Goal: Information Seeking & Learning: Check status

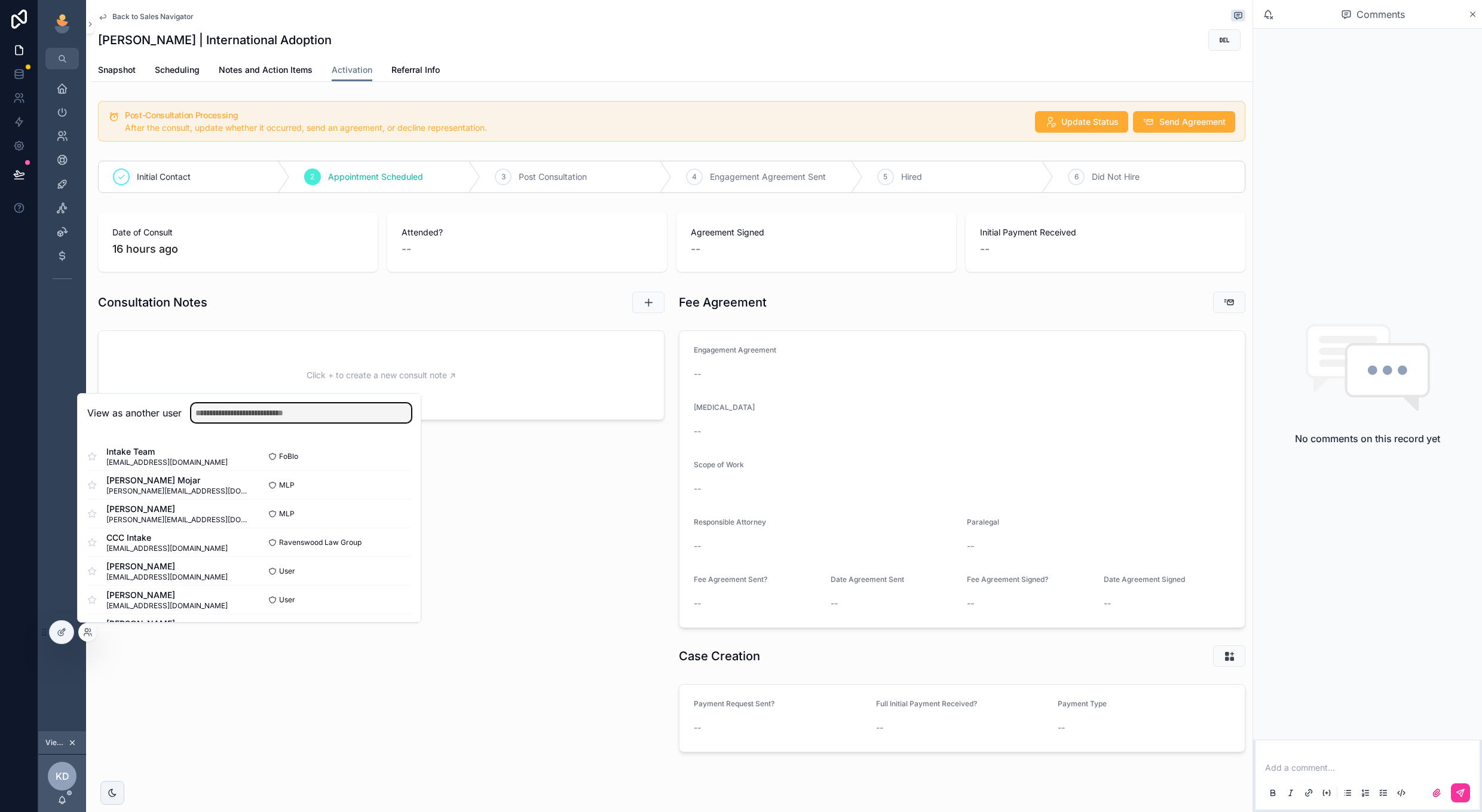
click at [379, 416] on input "text" at bounding box center [301, 413] width 220 height 19
type input "****"
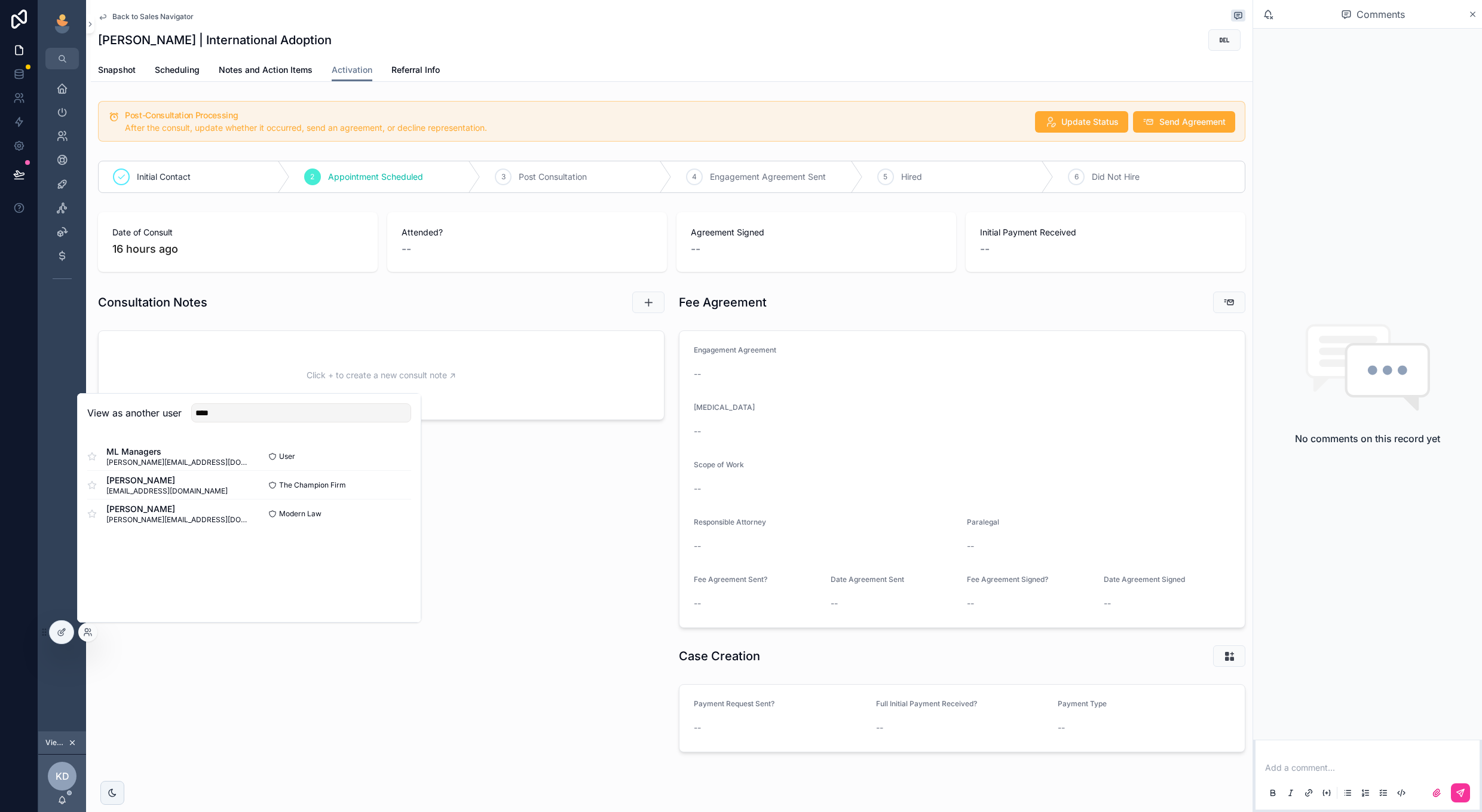
click at [0, 0] on button "Select" at bounding box center [0, 0] width 0 height 0
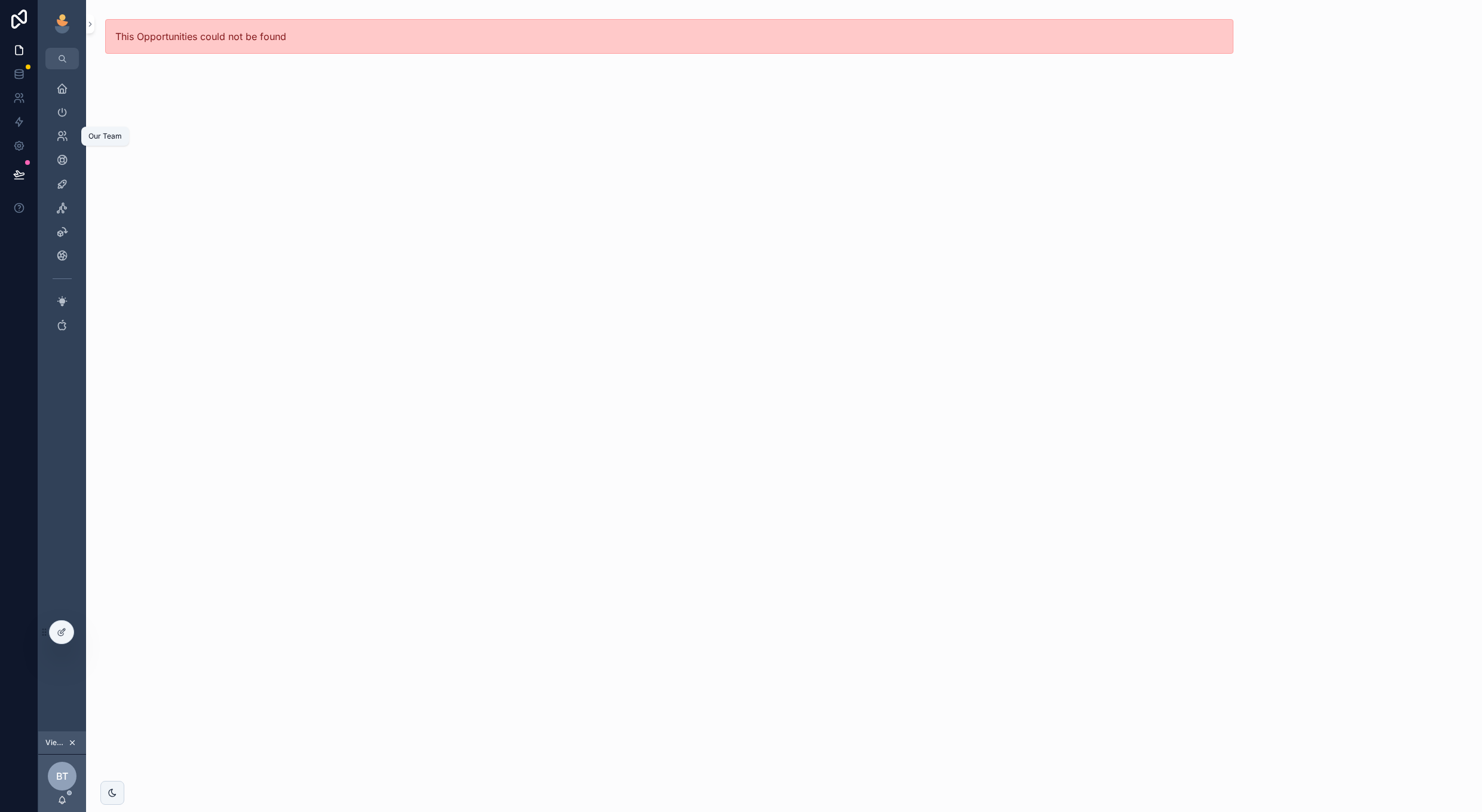
click at [62, 138] on icon "scrollable content" at bounding box center [62, 136] width 12 height 12
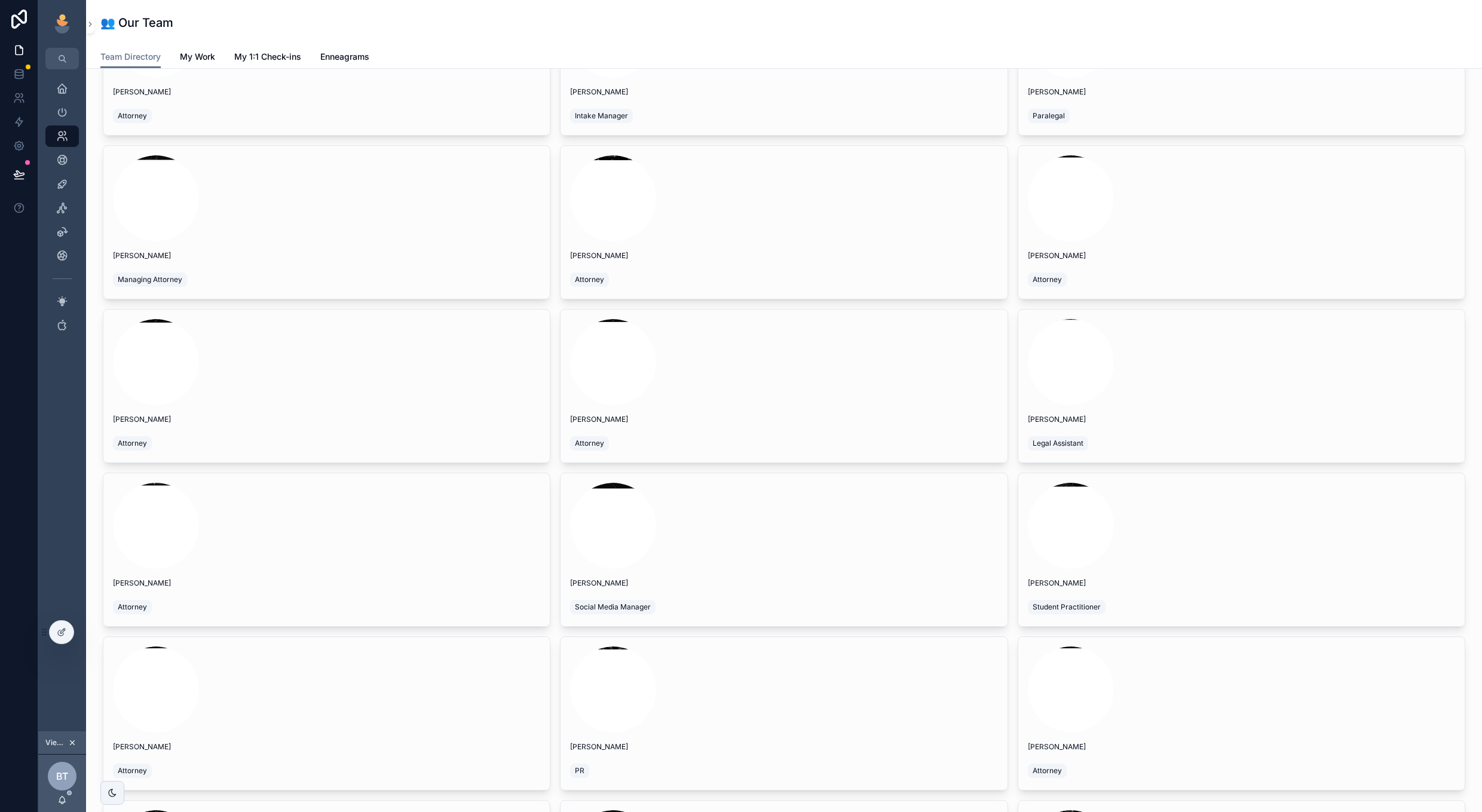
scroll to position [1163, 0]
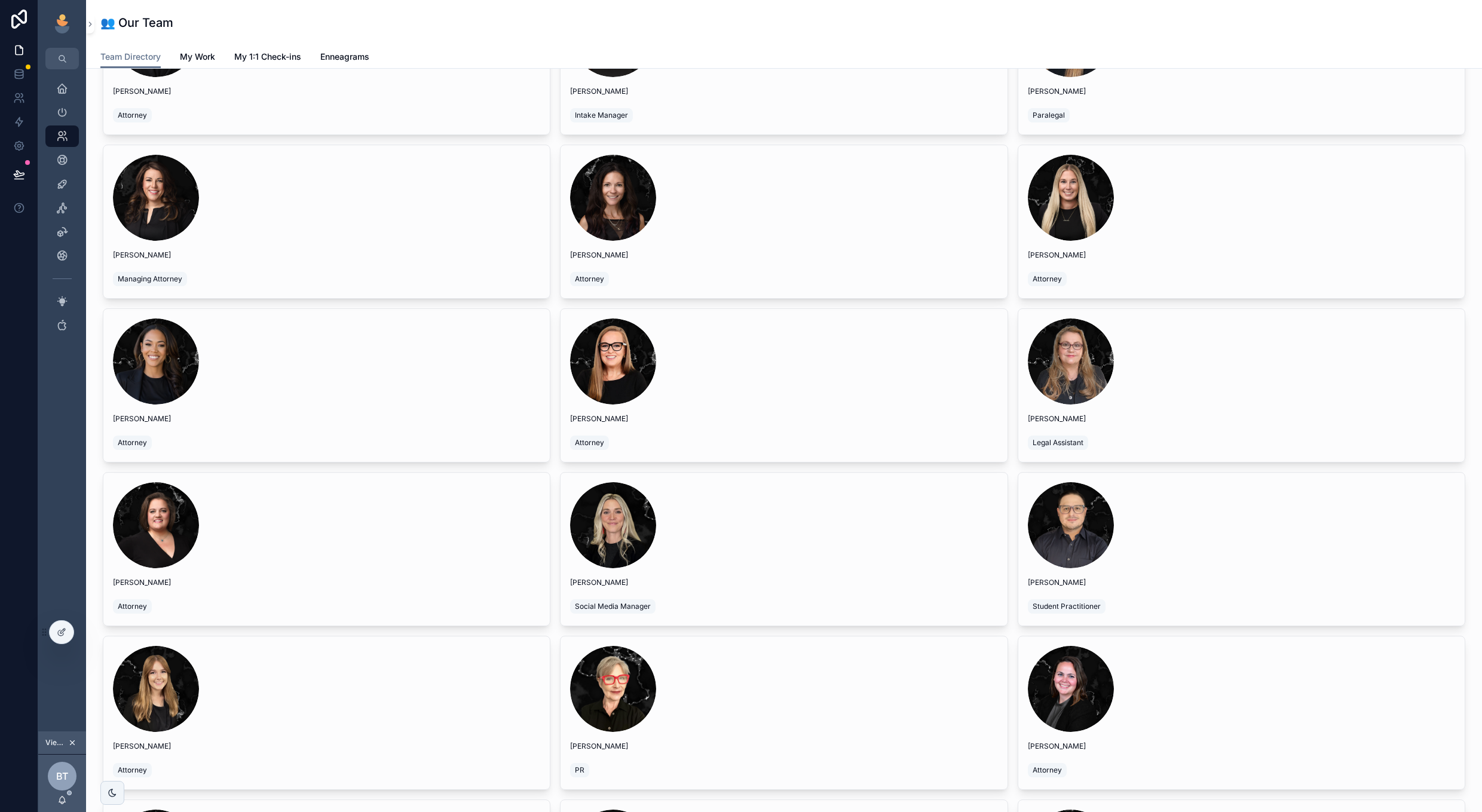
click at [396, 509] on div "scrollable content" at bounding box center [326, 524] width 427 height 86
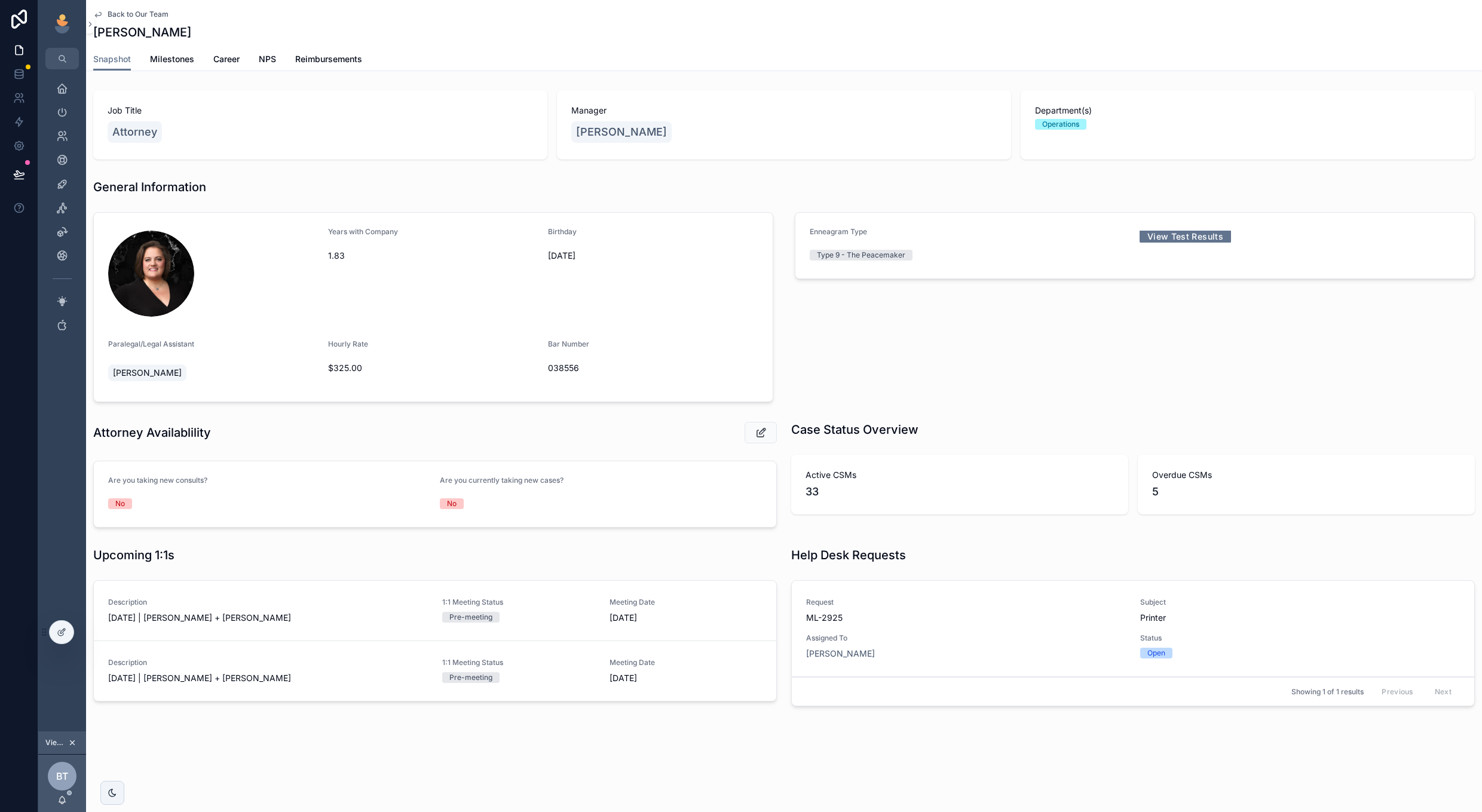
click at [263, 57] on span "NPS" at bounding box center [267, 59] width 17 height 12
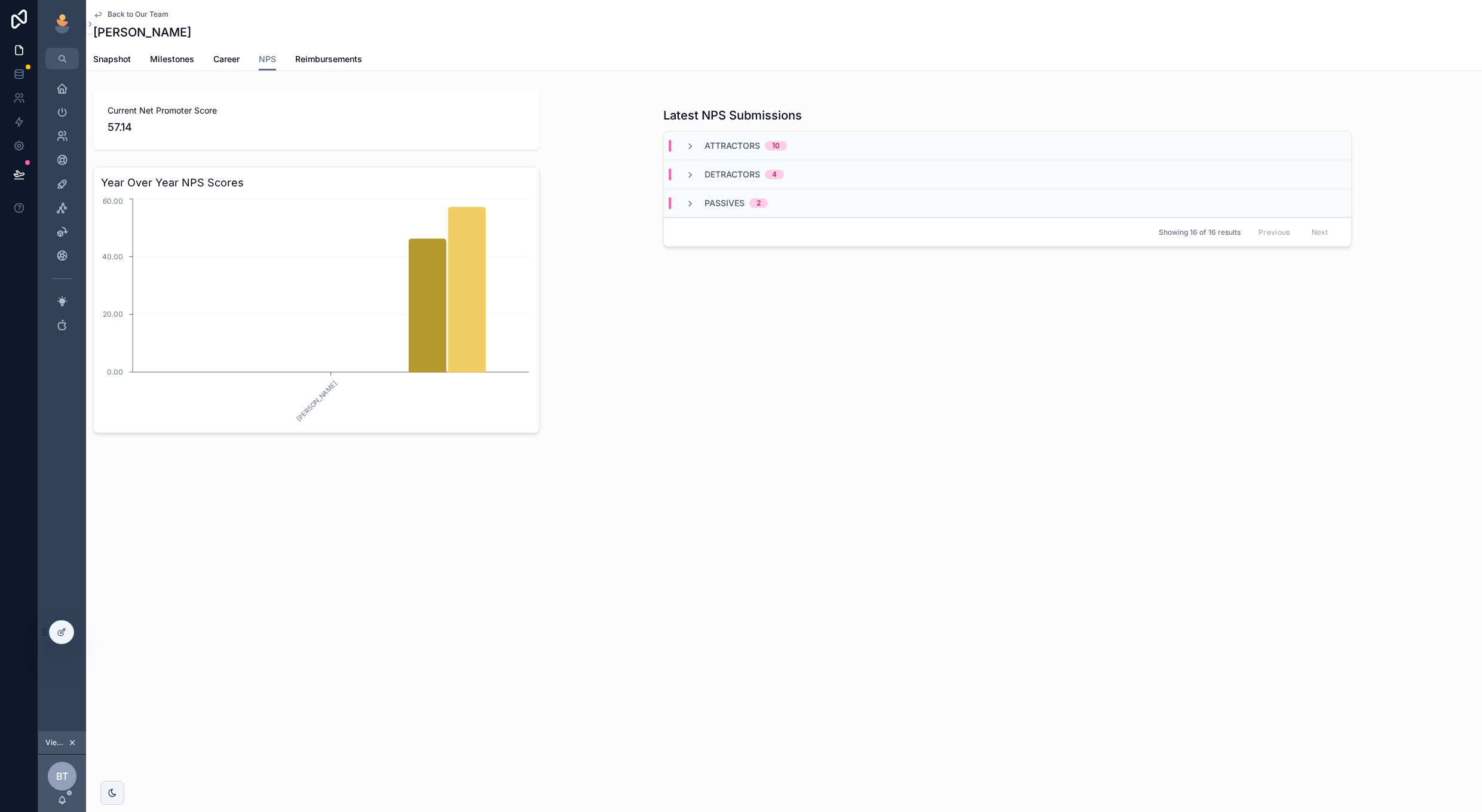
click at [690, 146] on icon "scrollable content" at bounding box center [690, 146] width 9 height 9
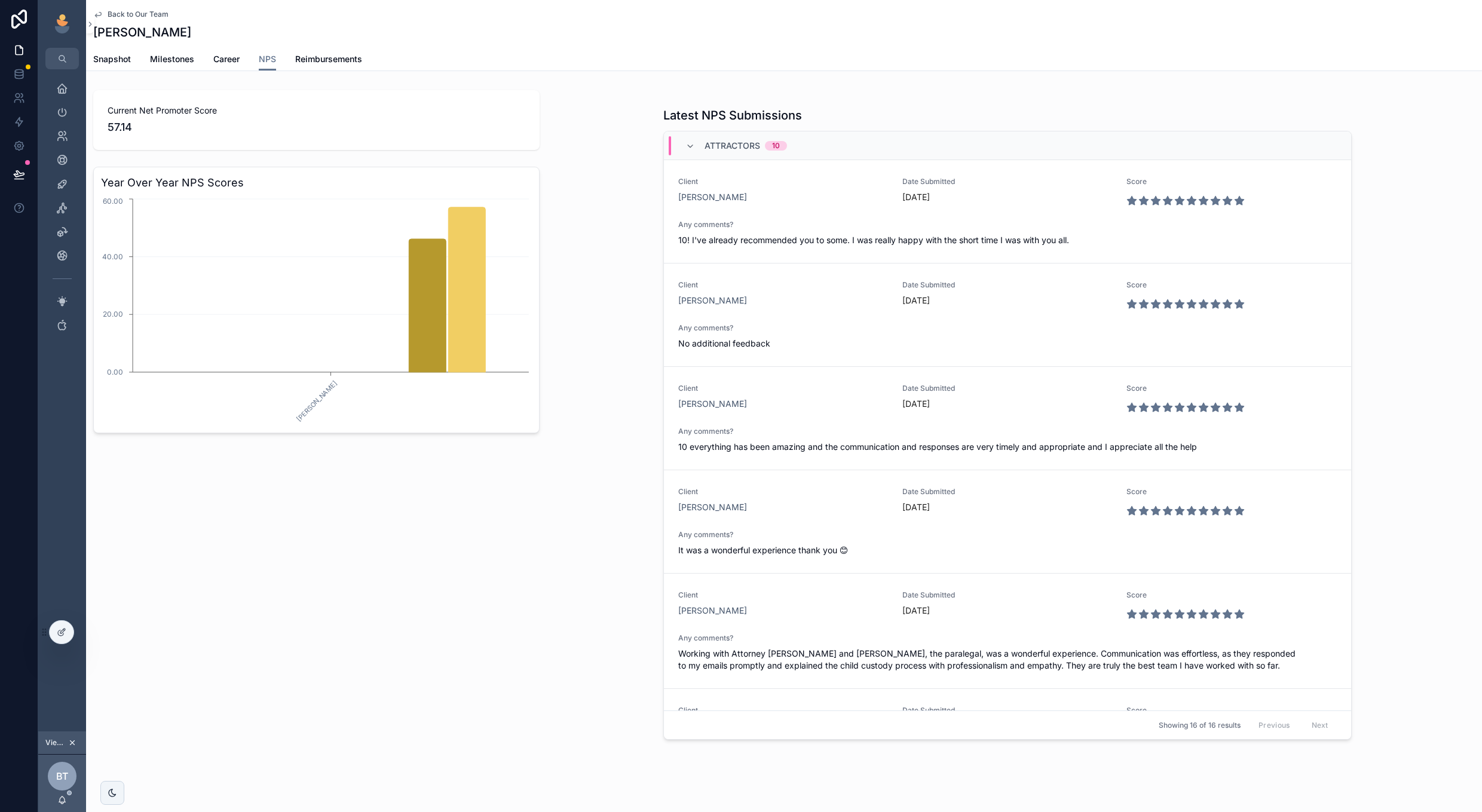
click at [687, 144] on icon "scrollable content" at bounding box center [690, 146] width 9 height 9
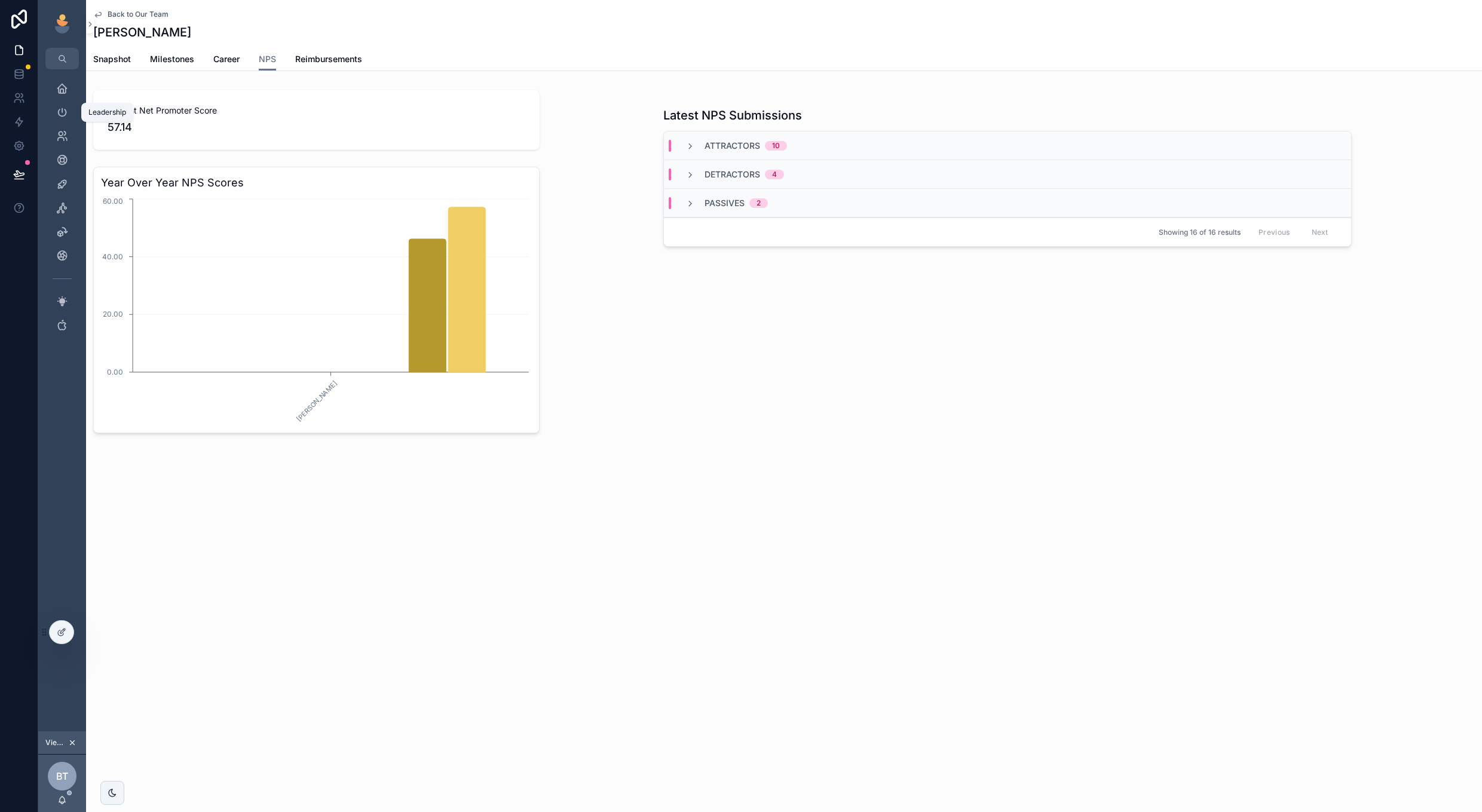
click at [64, 117] on icon "scrollable content" at bounding box center [62, 112] width 12 height 12
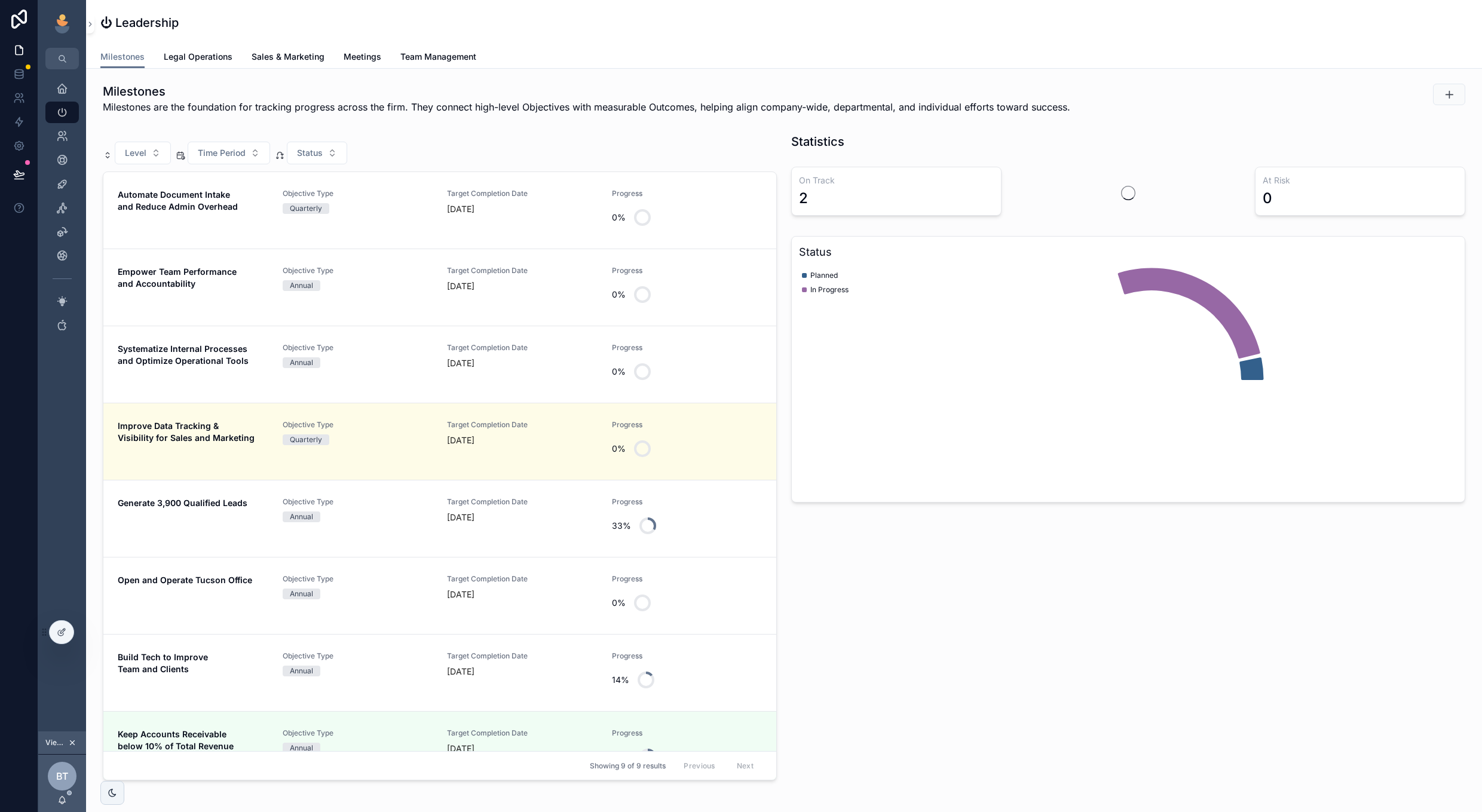
click at [271, 60] on span "Sales & Marketing" at bounding box center [288, 56] width 73 height 12
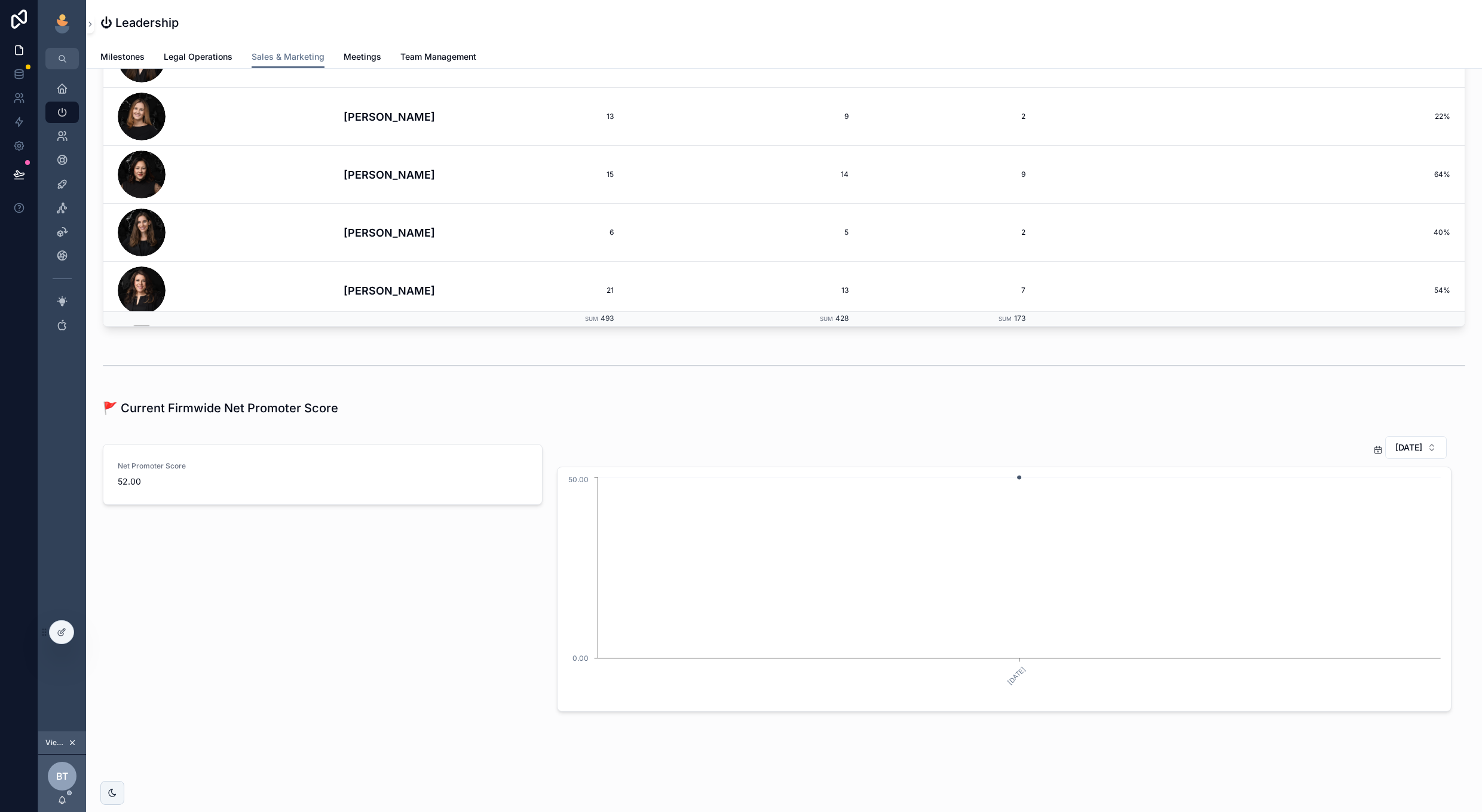
scroll to position [2181, 0]
click at [1408, 451] on span "February 2025" at bounding box center [1409, 447] width 27 height 12
click at [1347, 650] on div "December 2025" at bounding box center [1396, 651] width 166 height 19
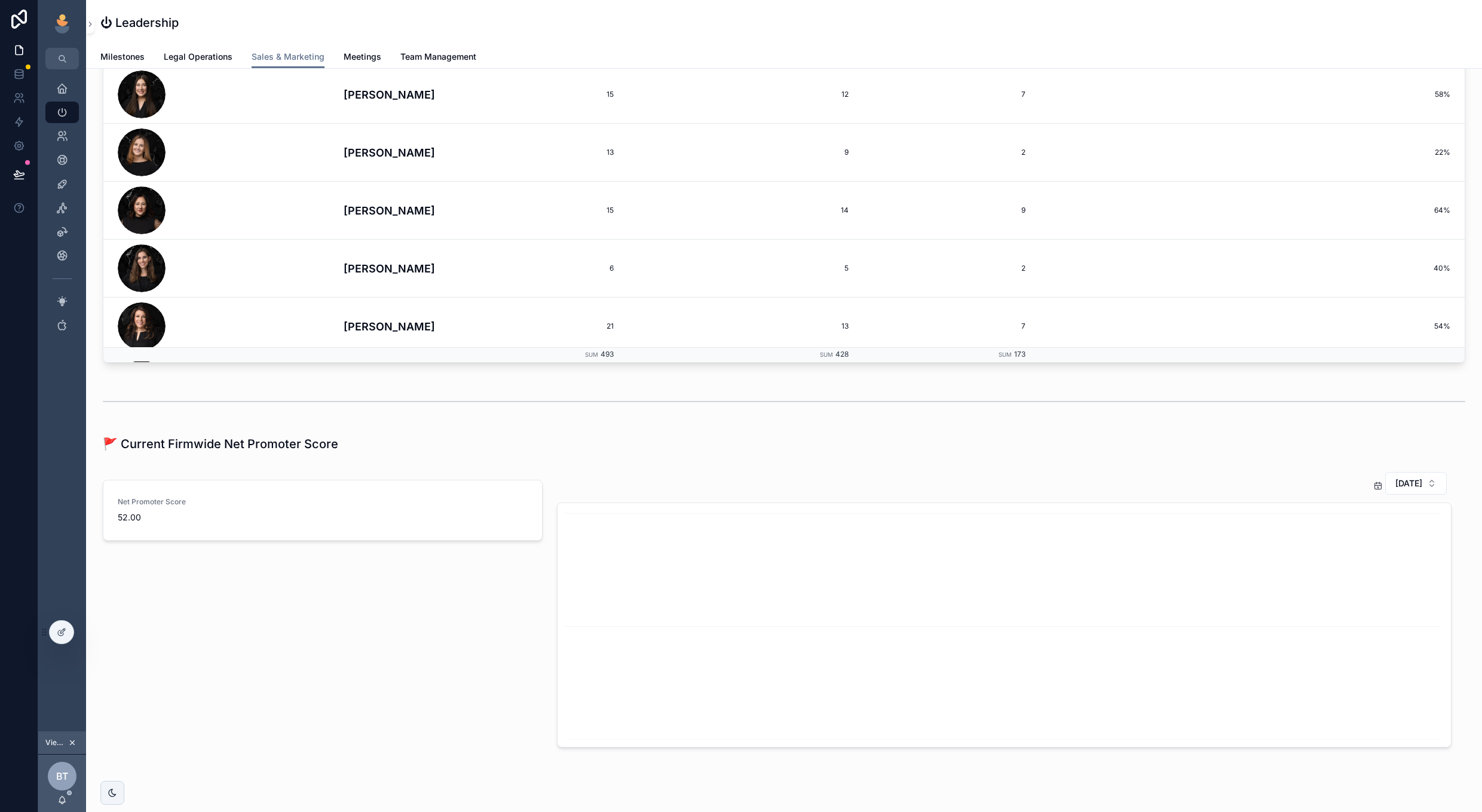
scroll to position [2148, 0]
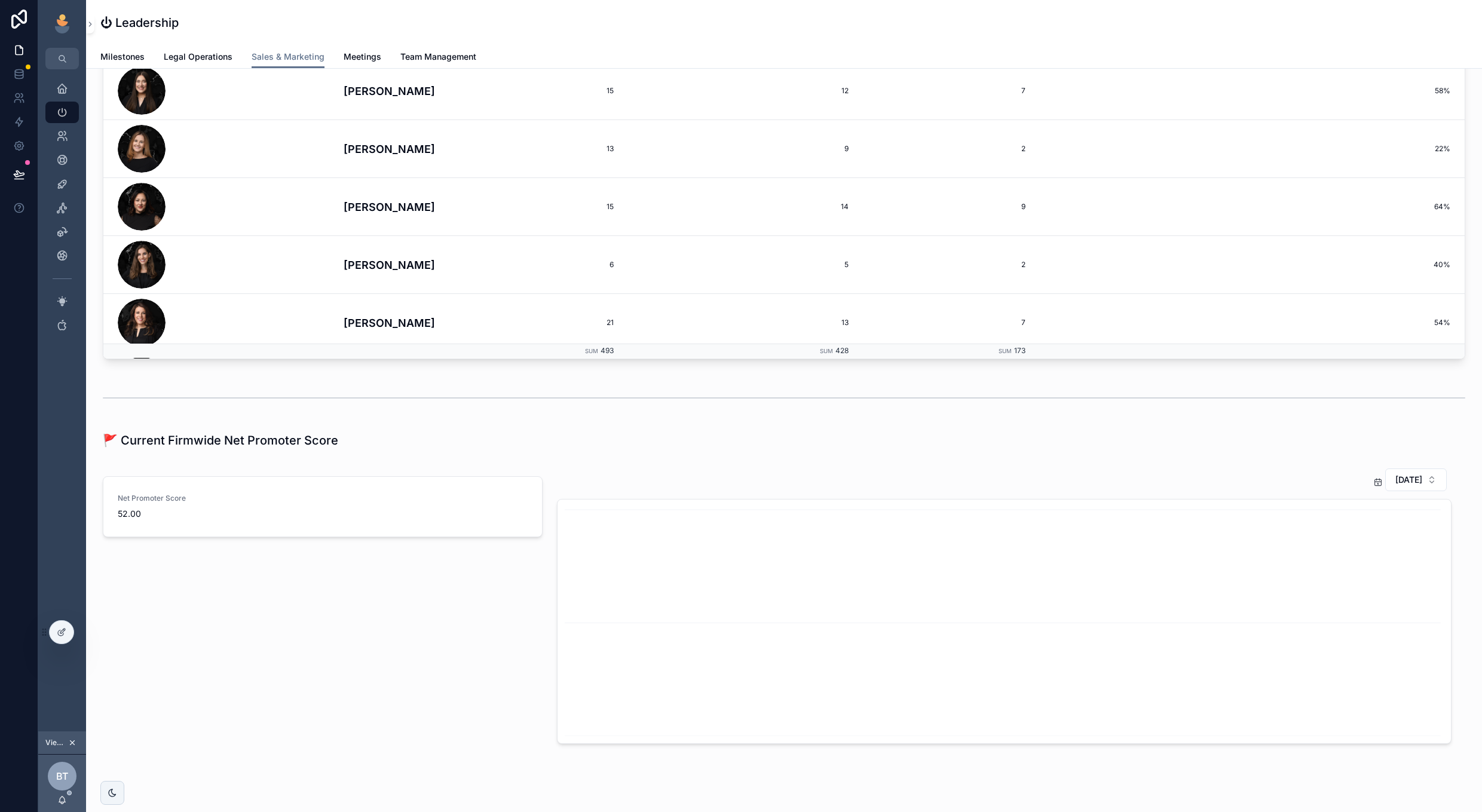
click at [1399, 476] on span "December 2025" at bounding box center [1409, 479] width 27 height 12
click at [1351, 630] on div "September 2025" at bounding box center [1396, 626] width 166 height 19
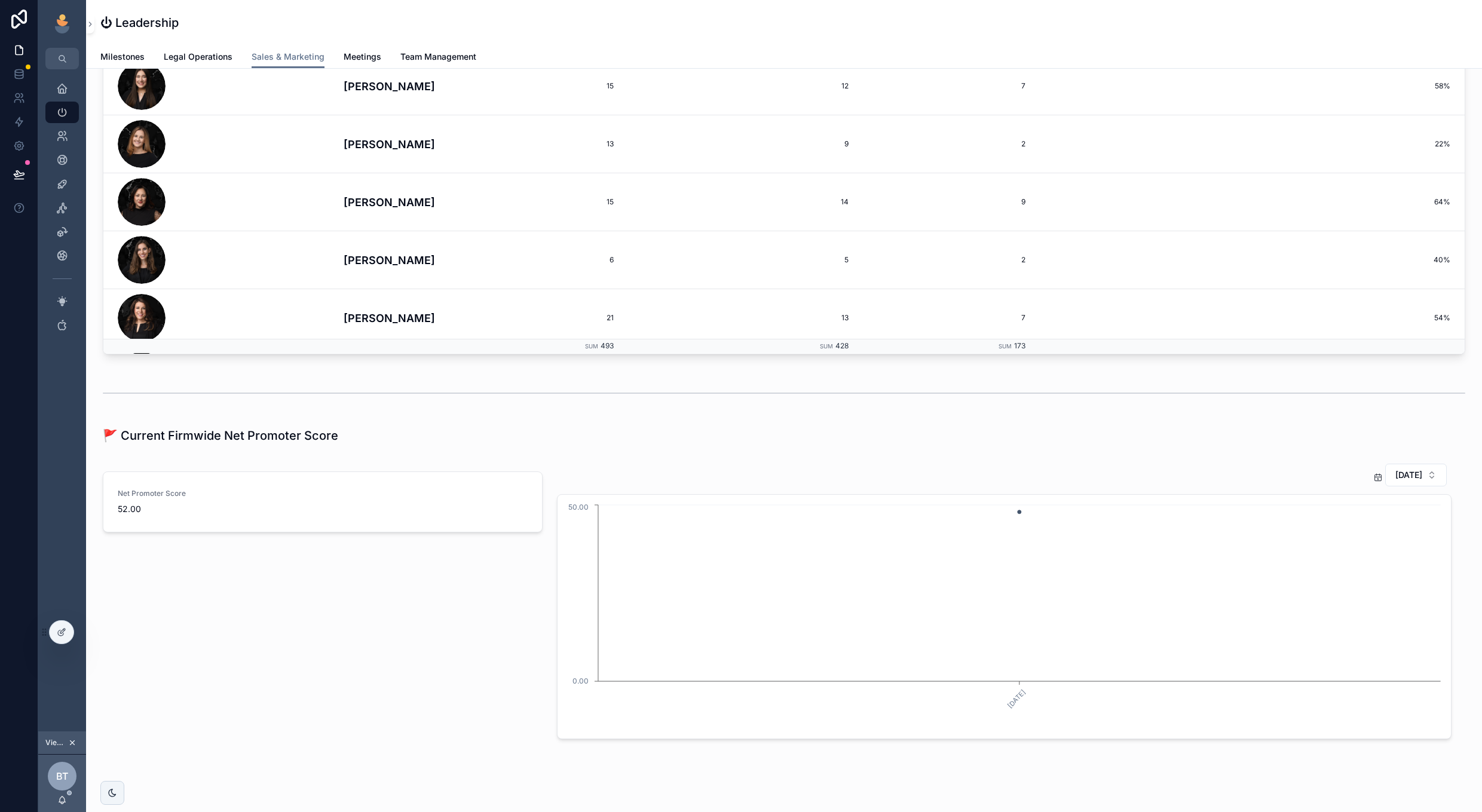
scroll to position [2181, 0]
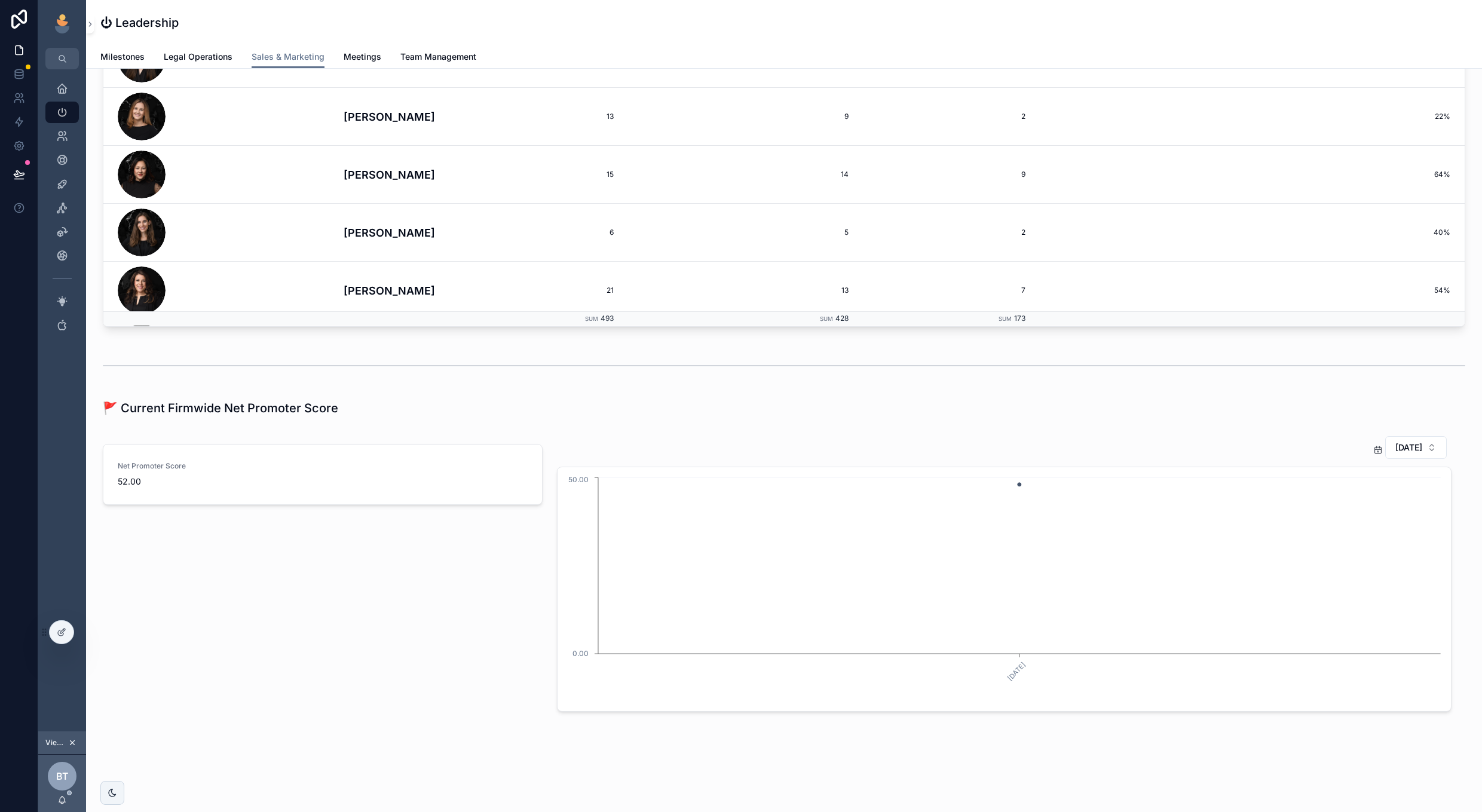
click at [1395, 450] on span "September 2025" at bounding box center [1409, 447] width 27 height 12
click at [1336, 616] on div "October 2025" at bounding box center [1396, 613] width 166 height 19
click at [1417, 448] on span "October 2025" at bounding box center [1409, 447] width 27 height 12
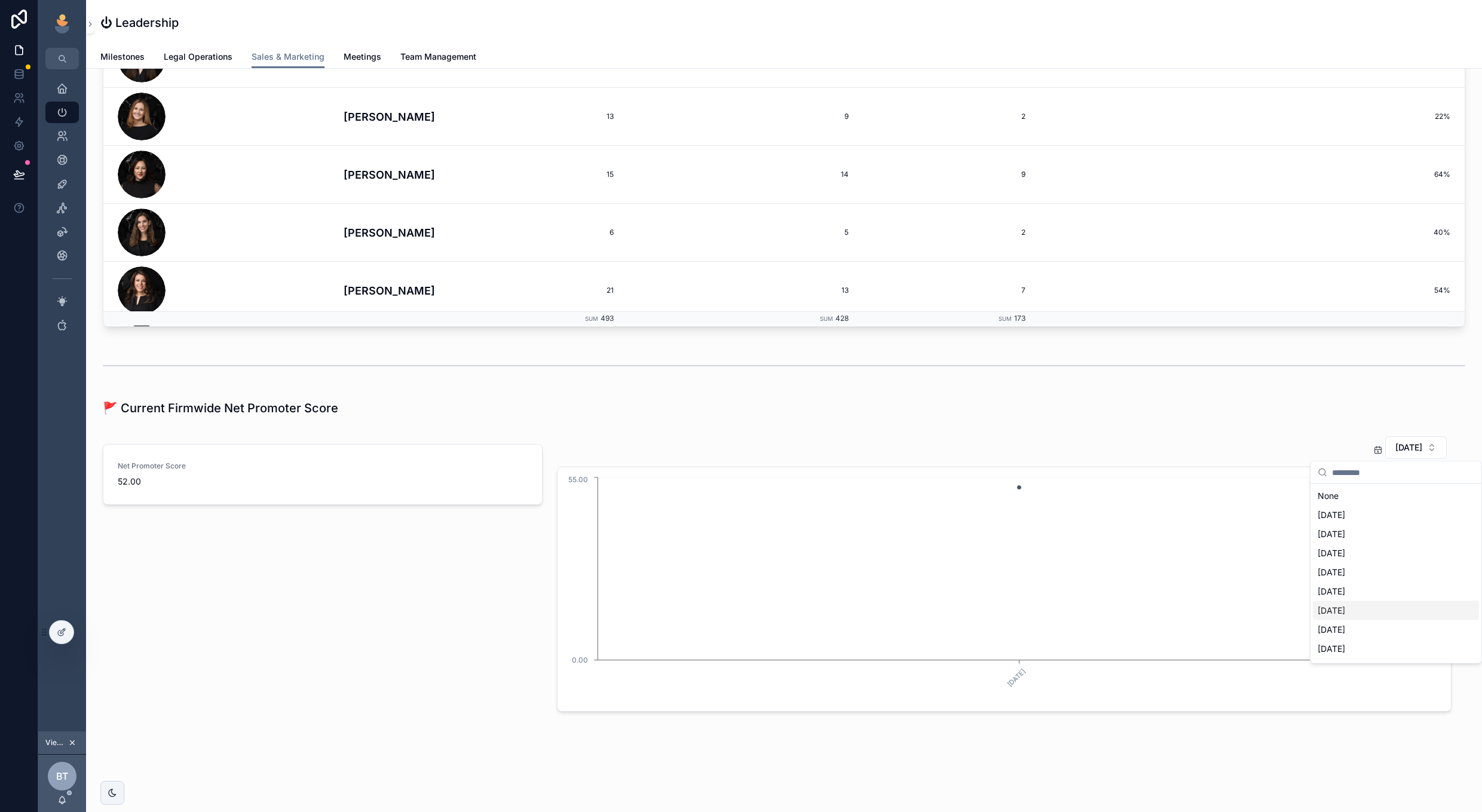
scroll to position [53, 0]
click at [542, 697] on div "Net Promoter Score 52.00" at bounding box center [323, 573] width 454 height 286
